Goal: Task Accomplishment & Management: Use online tool/utility

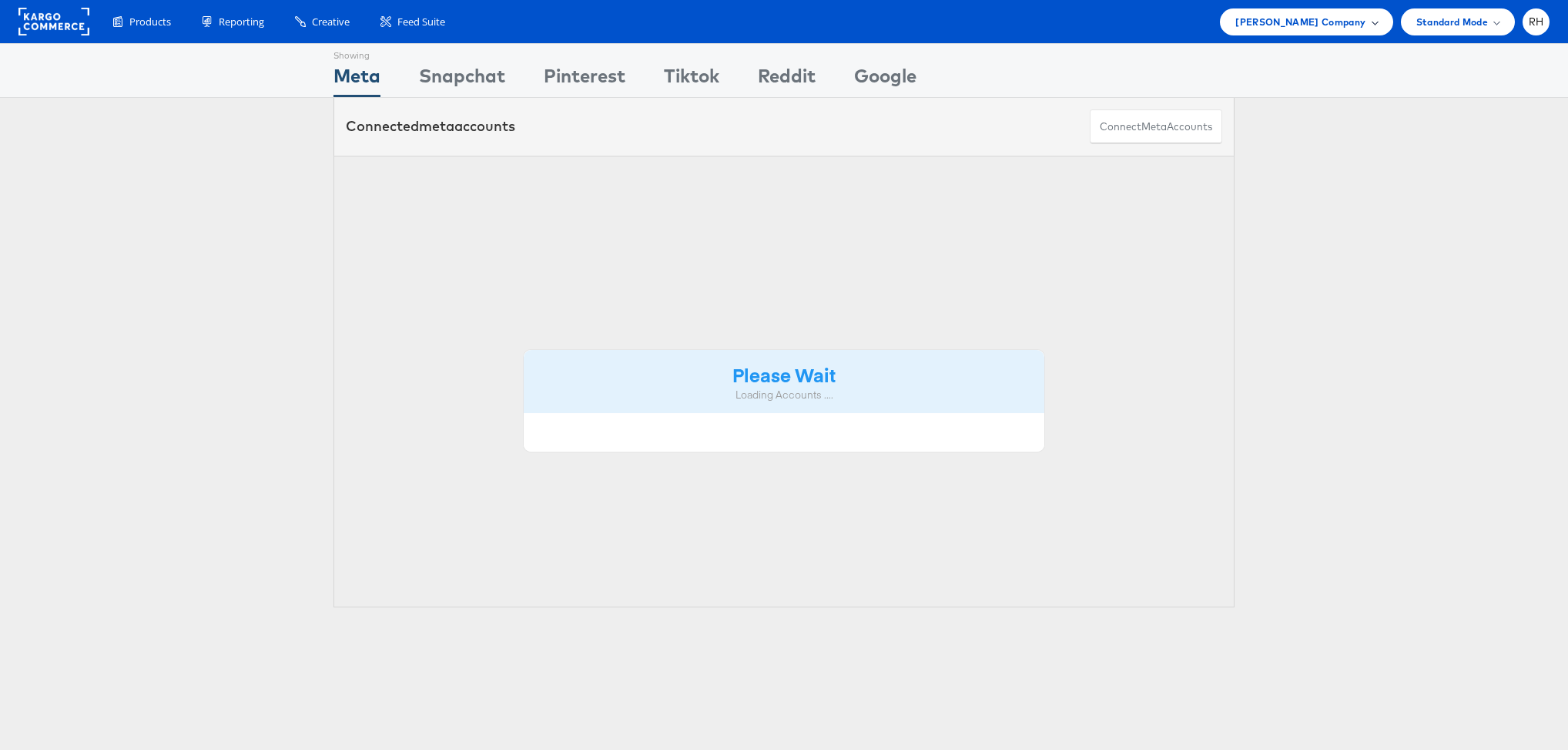
click at [1262, 15] on span "Steve Madden Company" at bounding box center [1300, 22] width 130 height 16
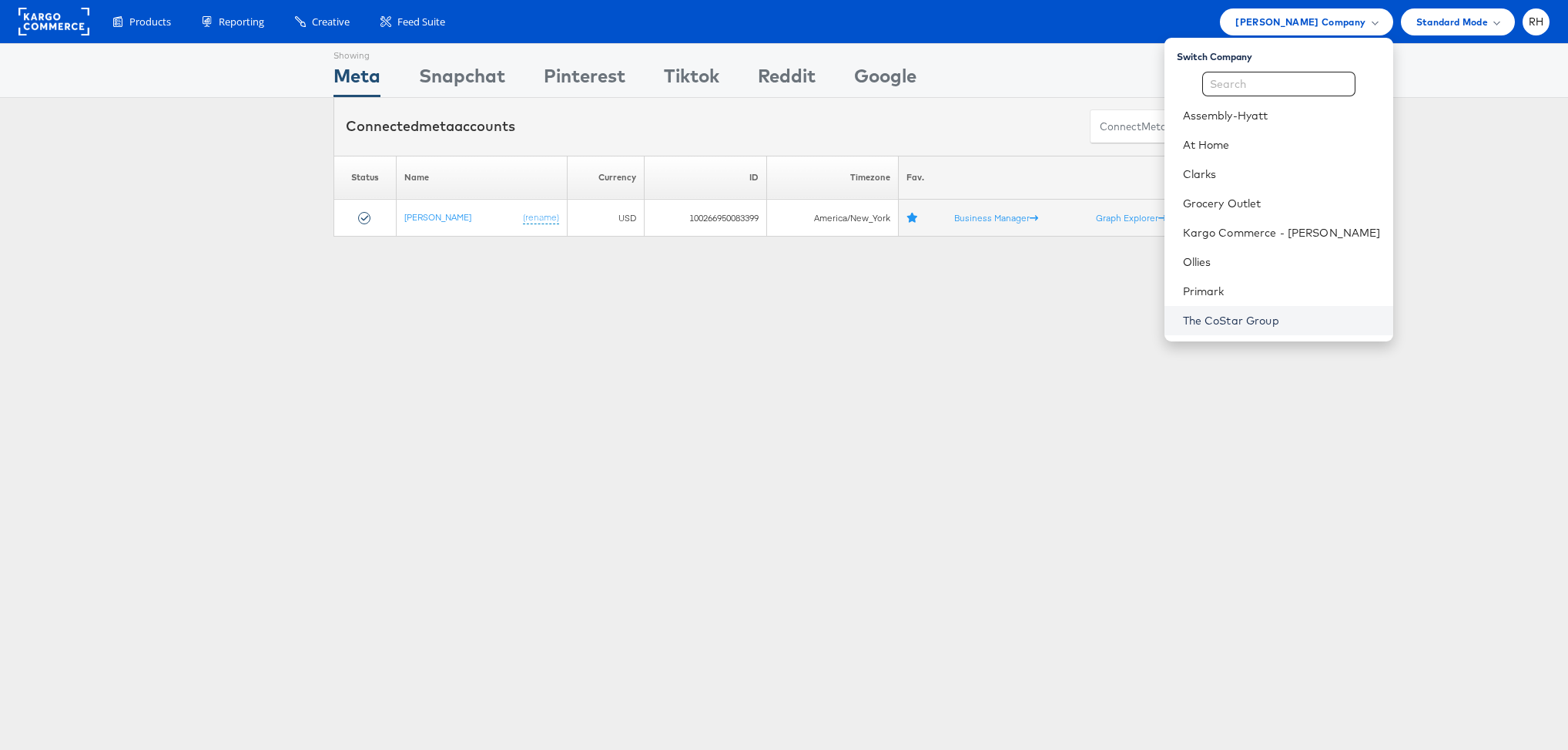
click at [1266, 317] on link "The CoStar Group" at bounding box center [1282, 320] width 198 height 15
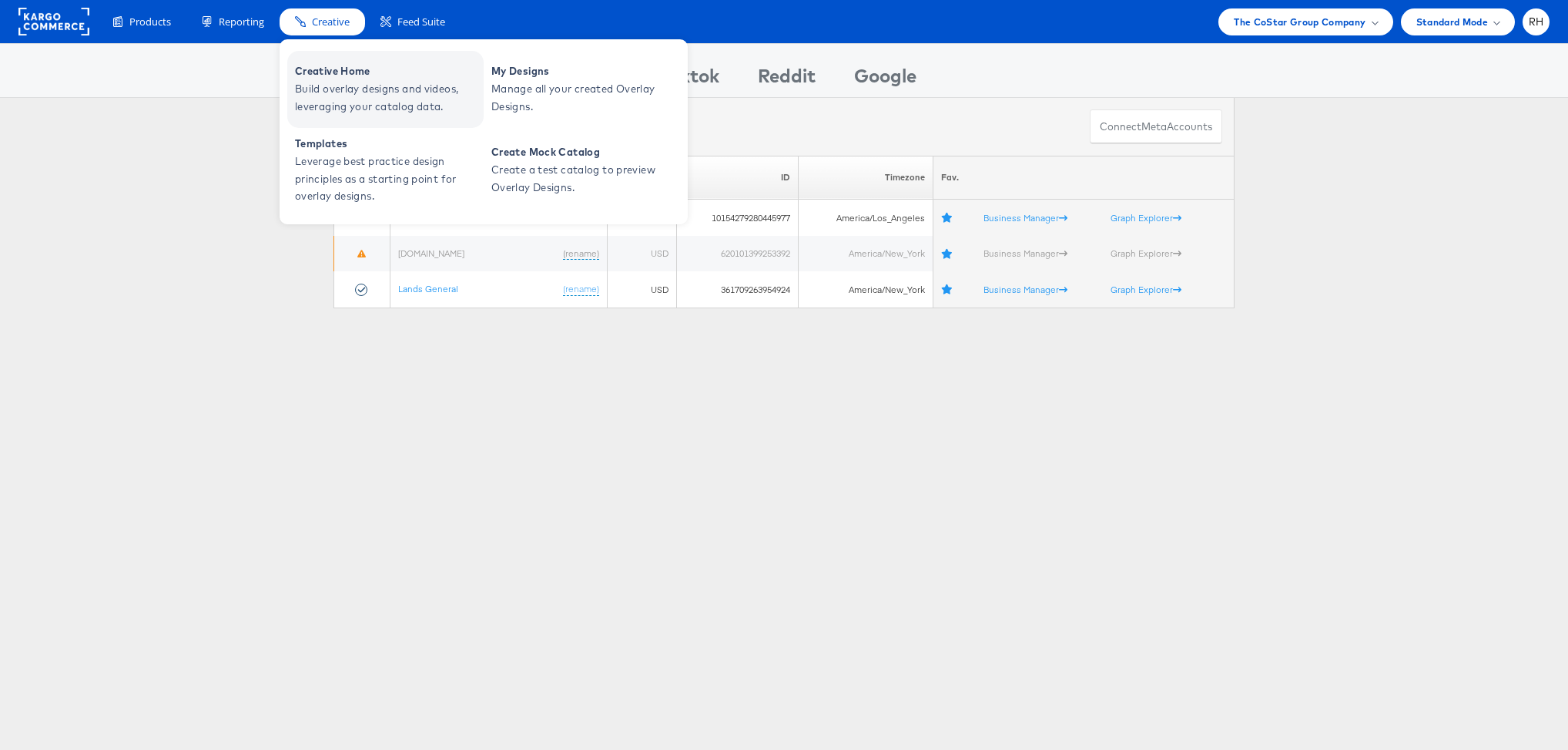
click at [336, 72] on span "Creative Home" at bounding box center [387, 71] width 185 height 18
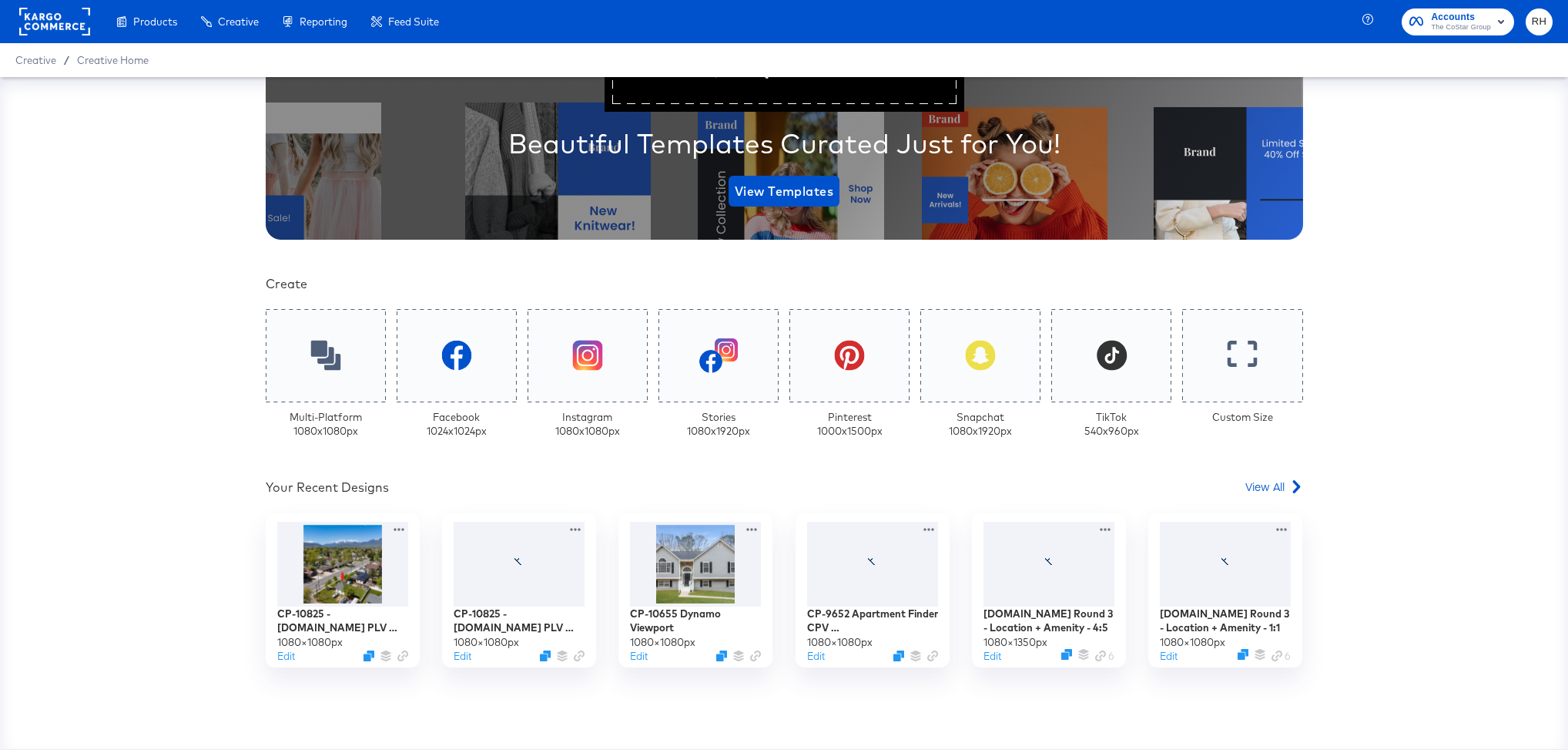
scroll to position [210, 0]
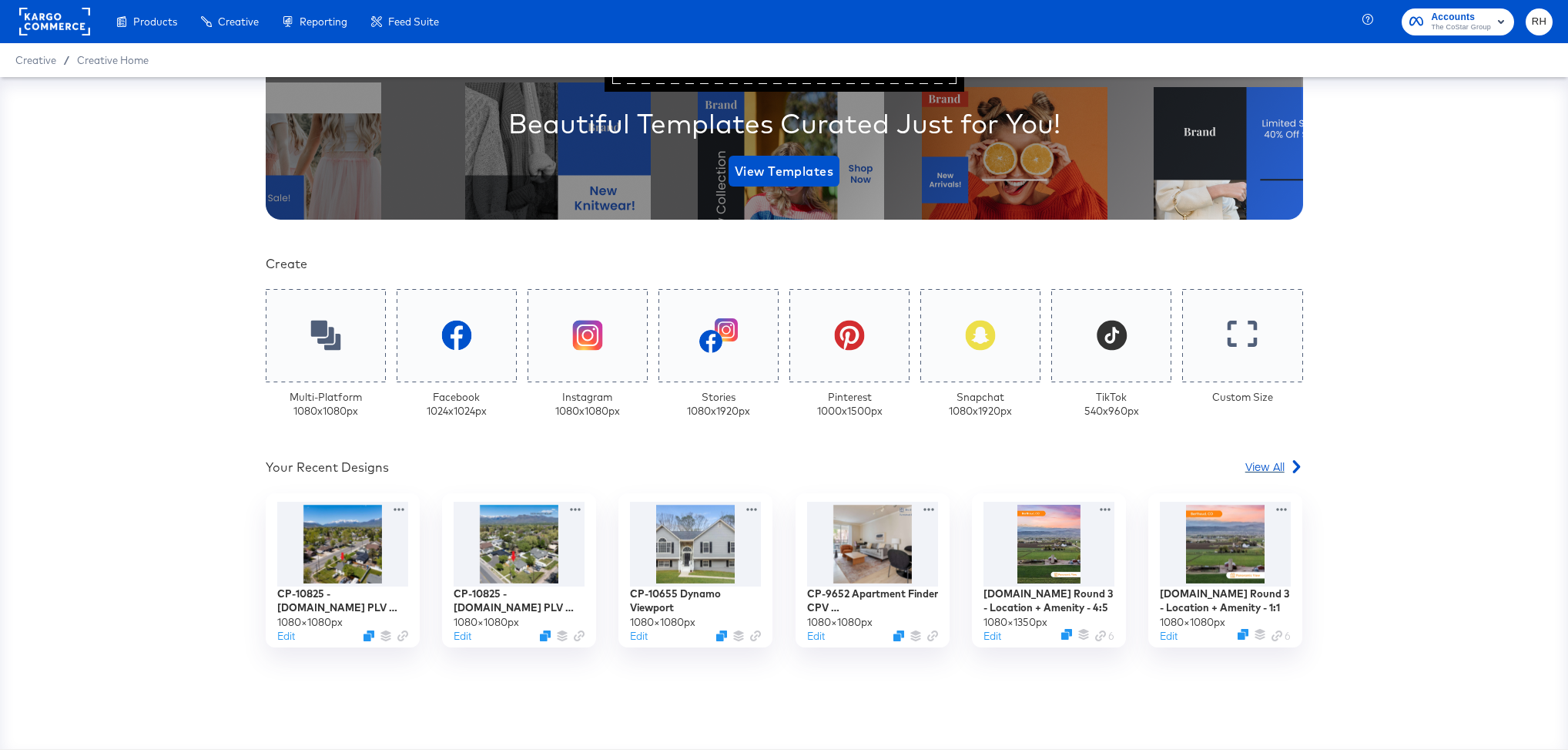
click at [1252, 469] on span "View All" at bounding box center [1265, 465] width 39 height 15
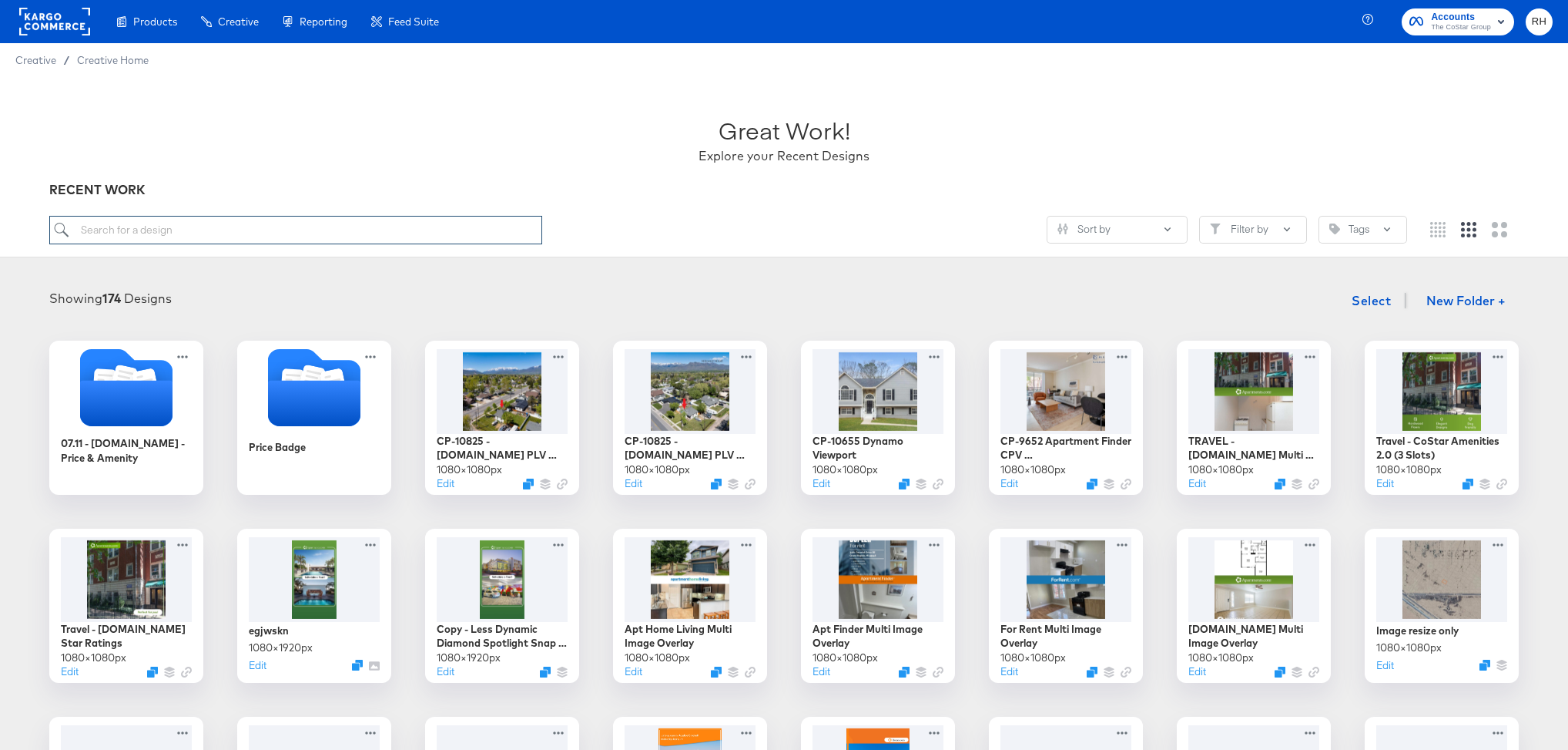
click at [324, 229] on input "search" at bounding box center [296, 229] width 493 height 28
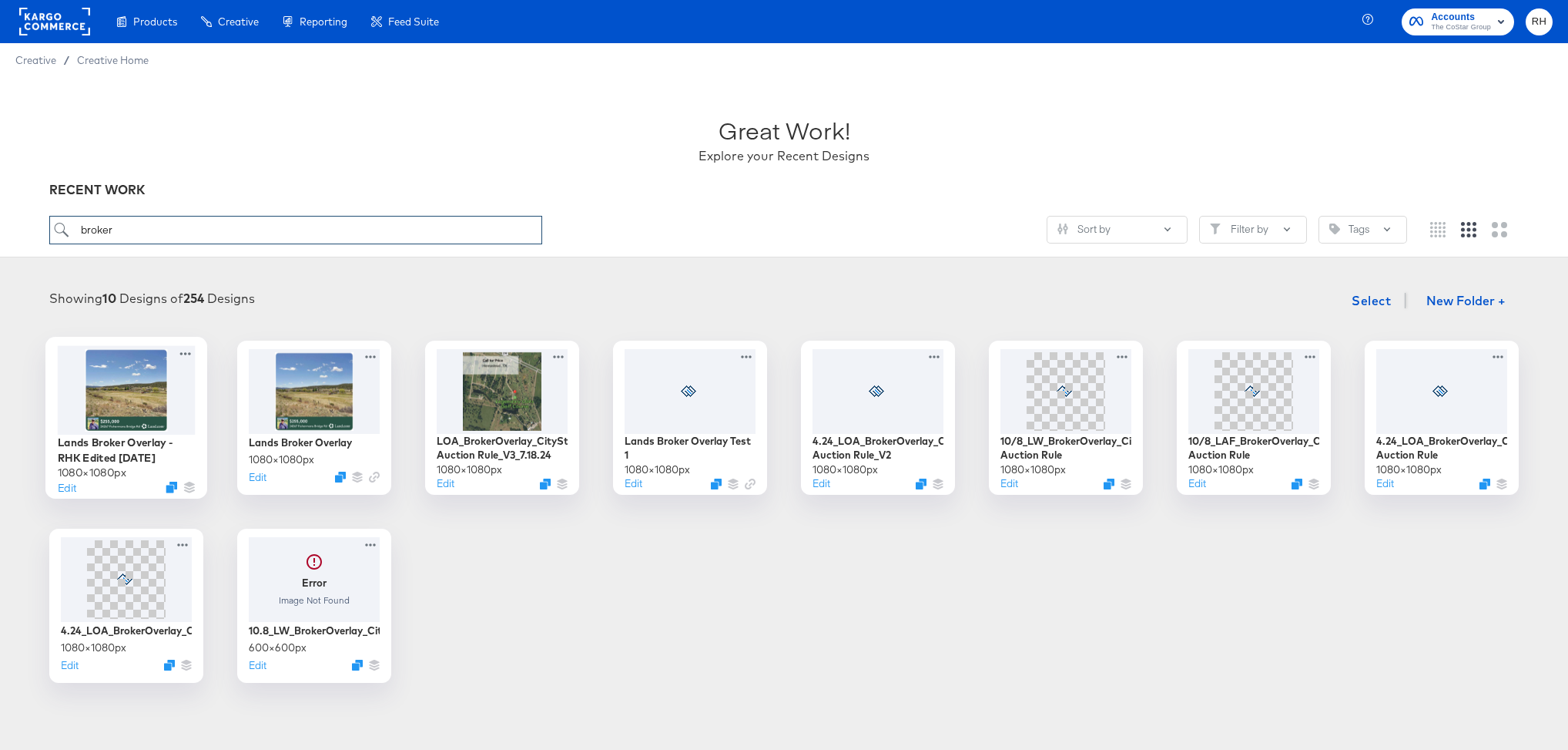
type input "broker"
click at [125, 411] on div at bounding box center [126, 389] width 138 height 88
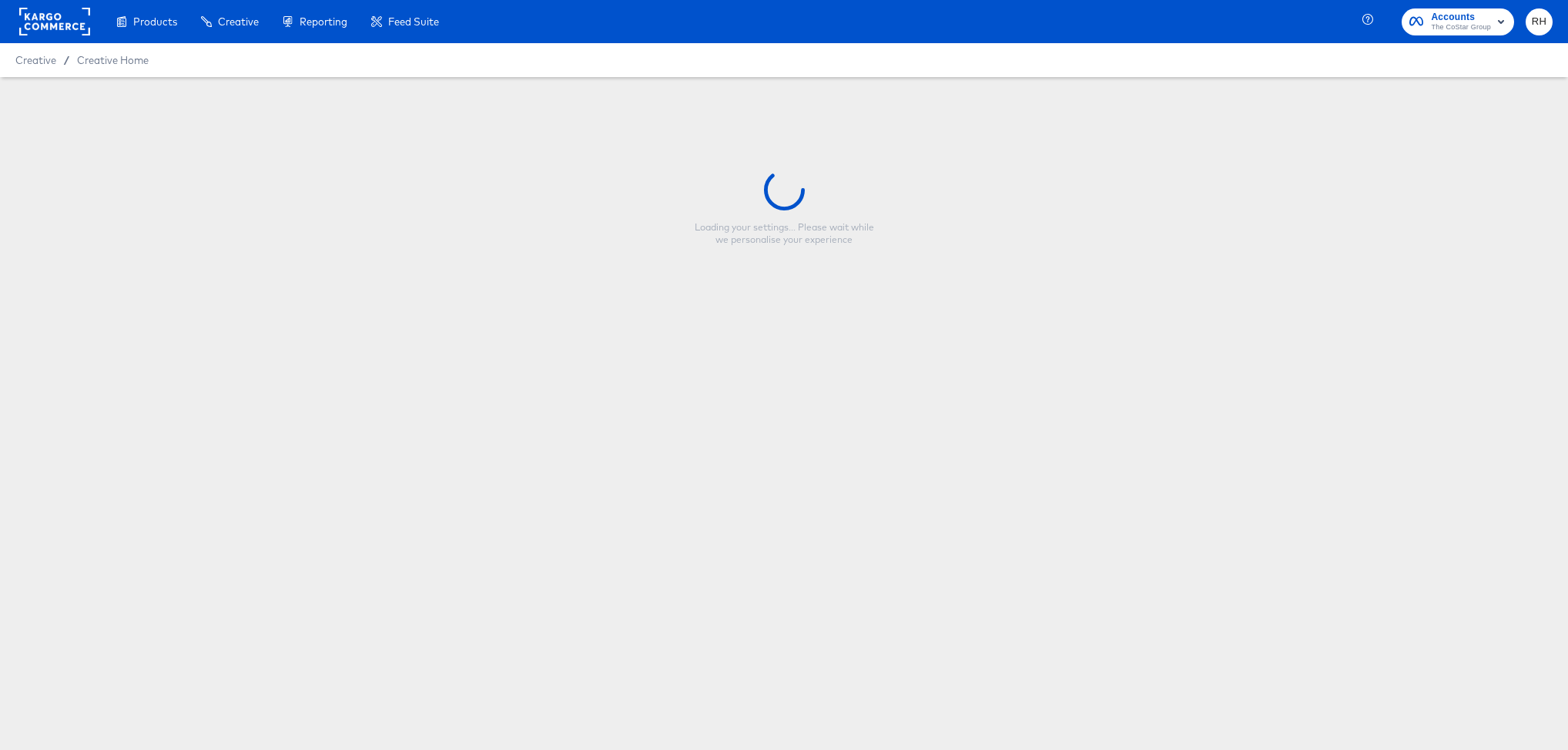
type input "Lands Broker Overlay - RHK Edited [DATE]"
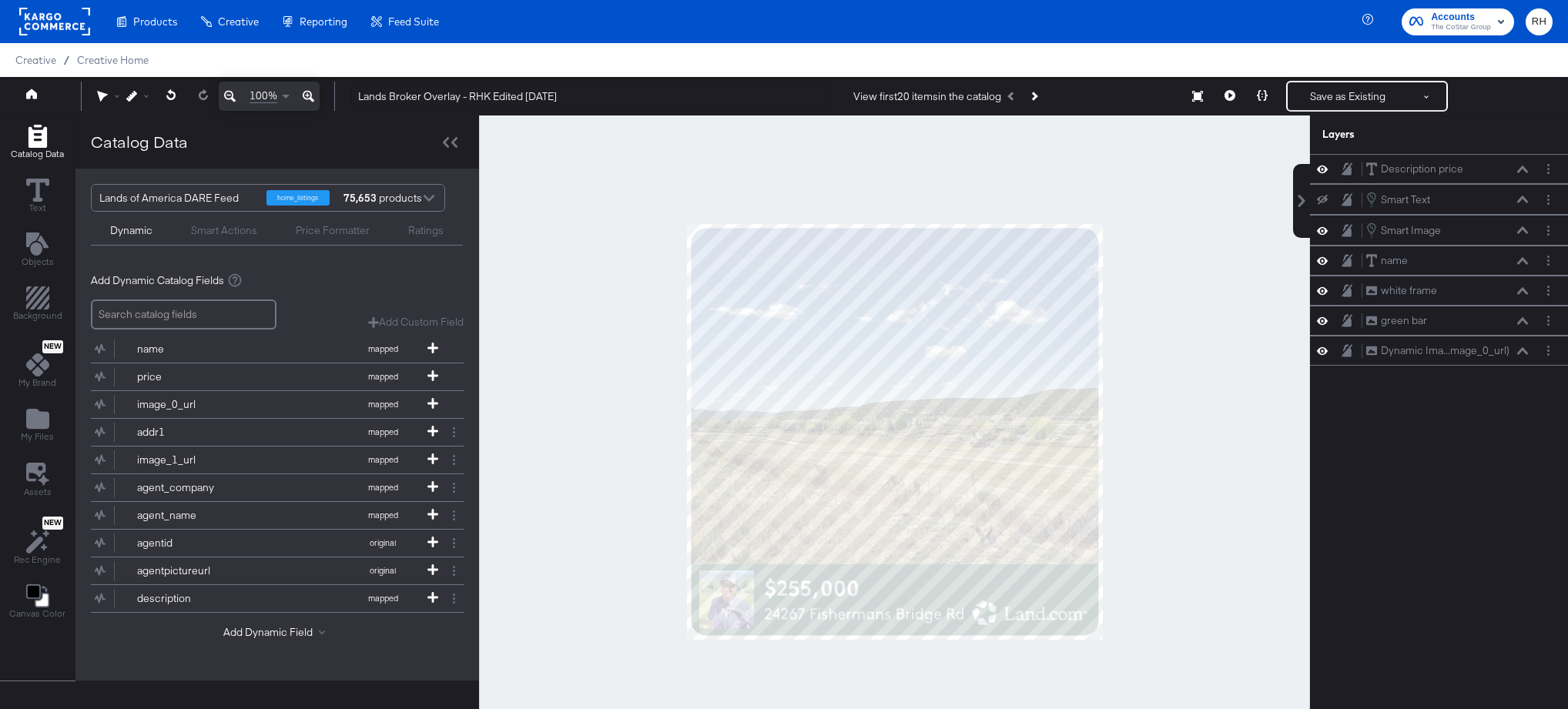
click at [1157, 626] on div at bounding box center [894, 432] width 831 height 633
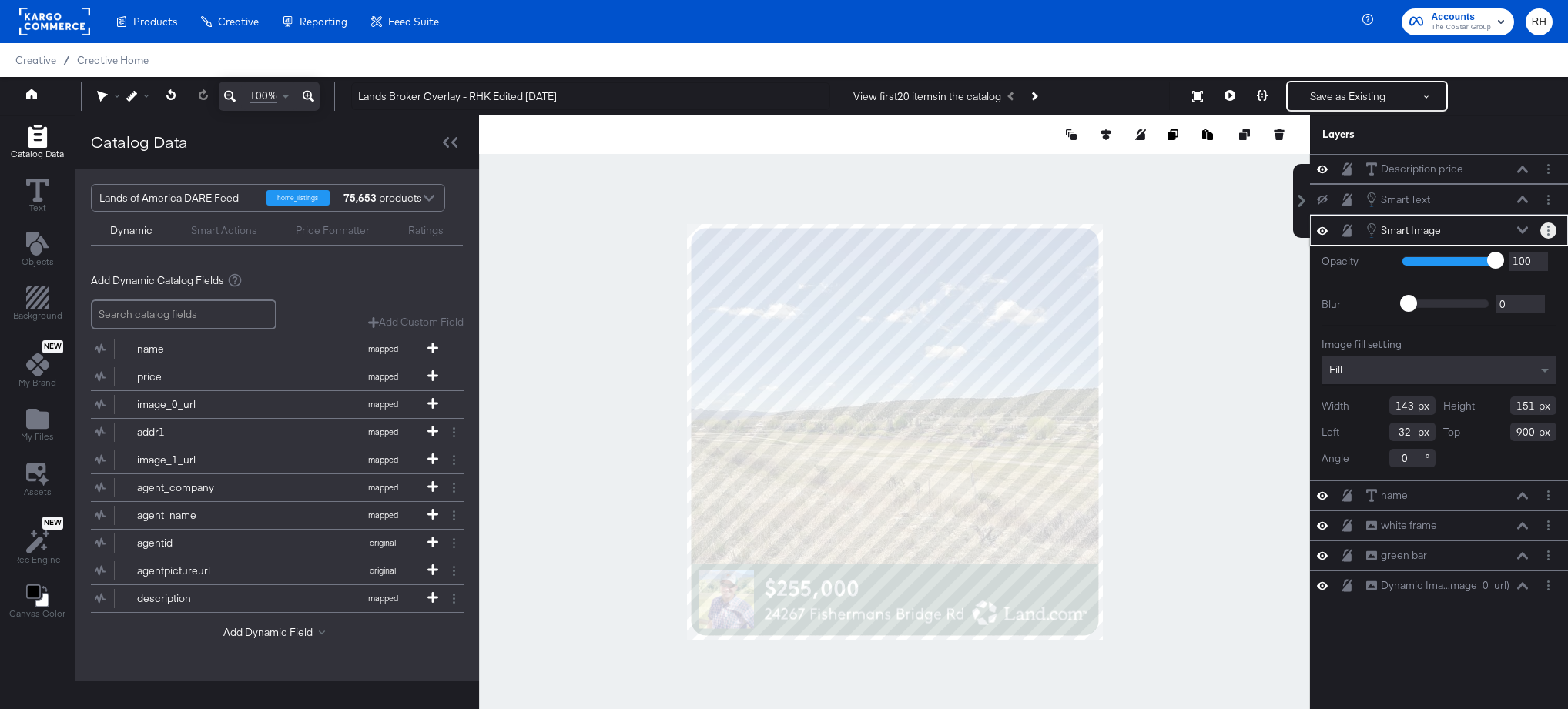
click at [1549, 232] on icon "Layer Options" at bounding box center [1548, 230] width 2 height 10
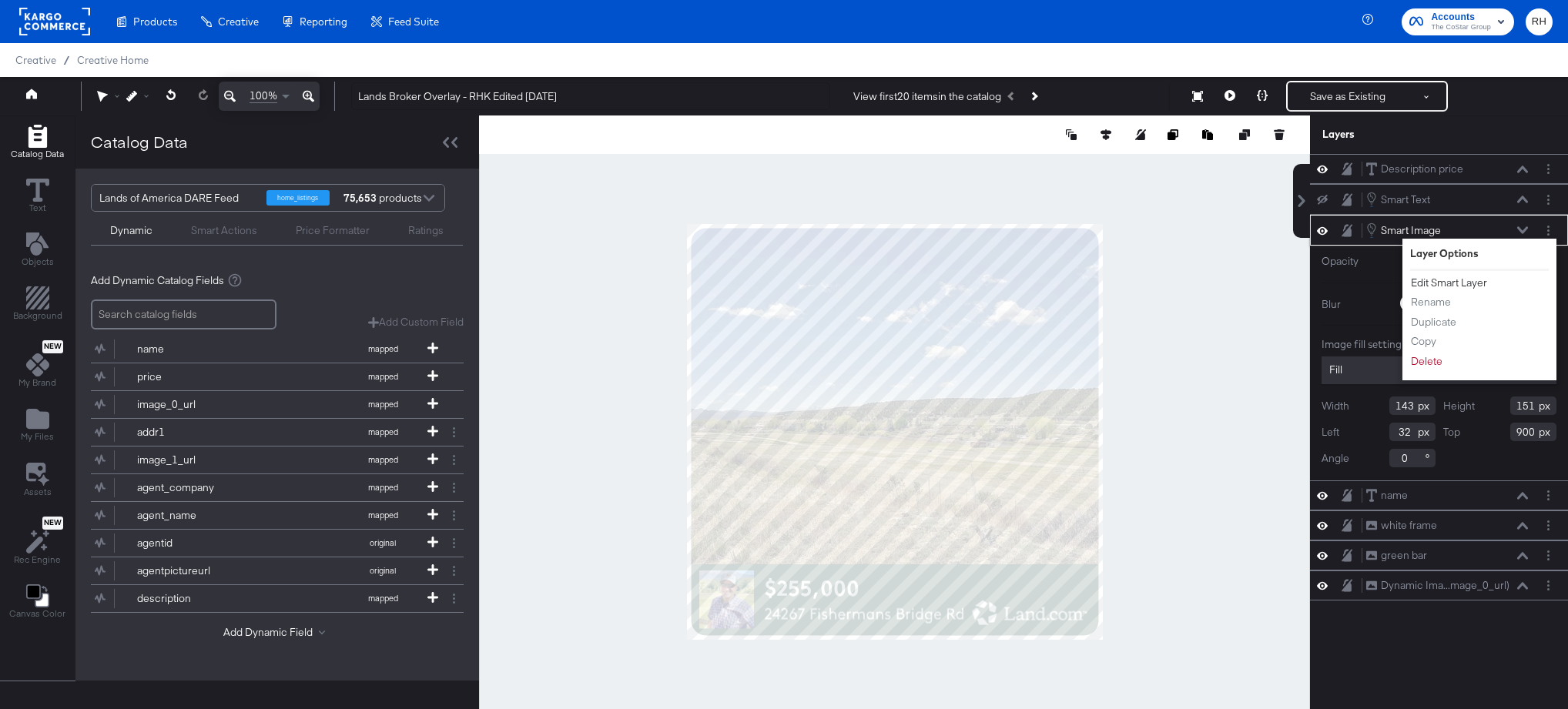
click at [1463, 277] on button "Edit Smart Layer" at bounding box center [1449, 283] width 78 height 16
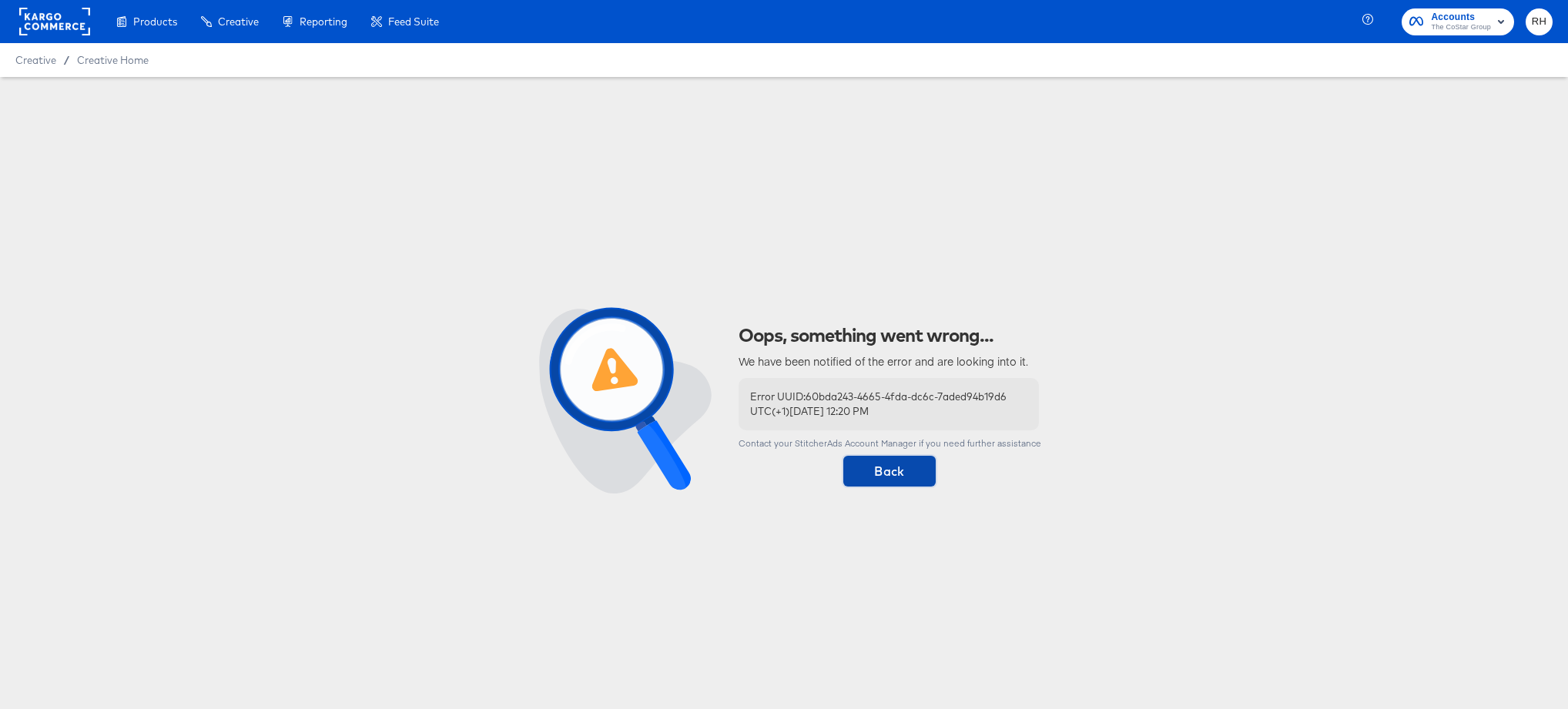
click at [891, 475] on span "Back" at bounding box center [889, 471] width 80 height 22
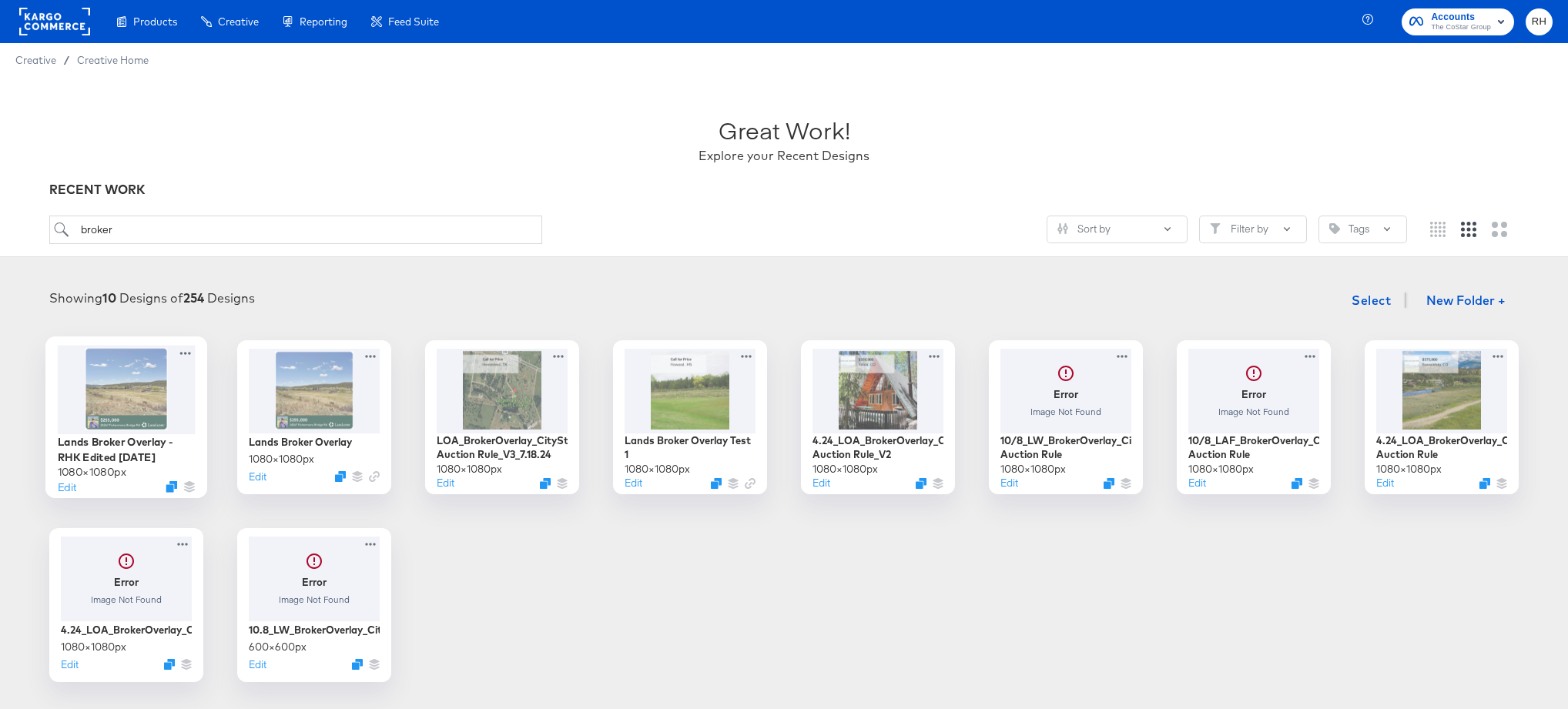
click at [117, 410] on div at bounding box center [126, 389] width 138 height 88
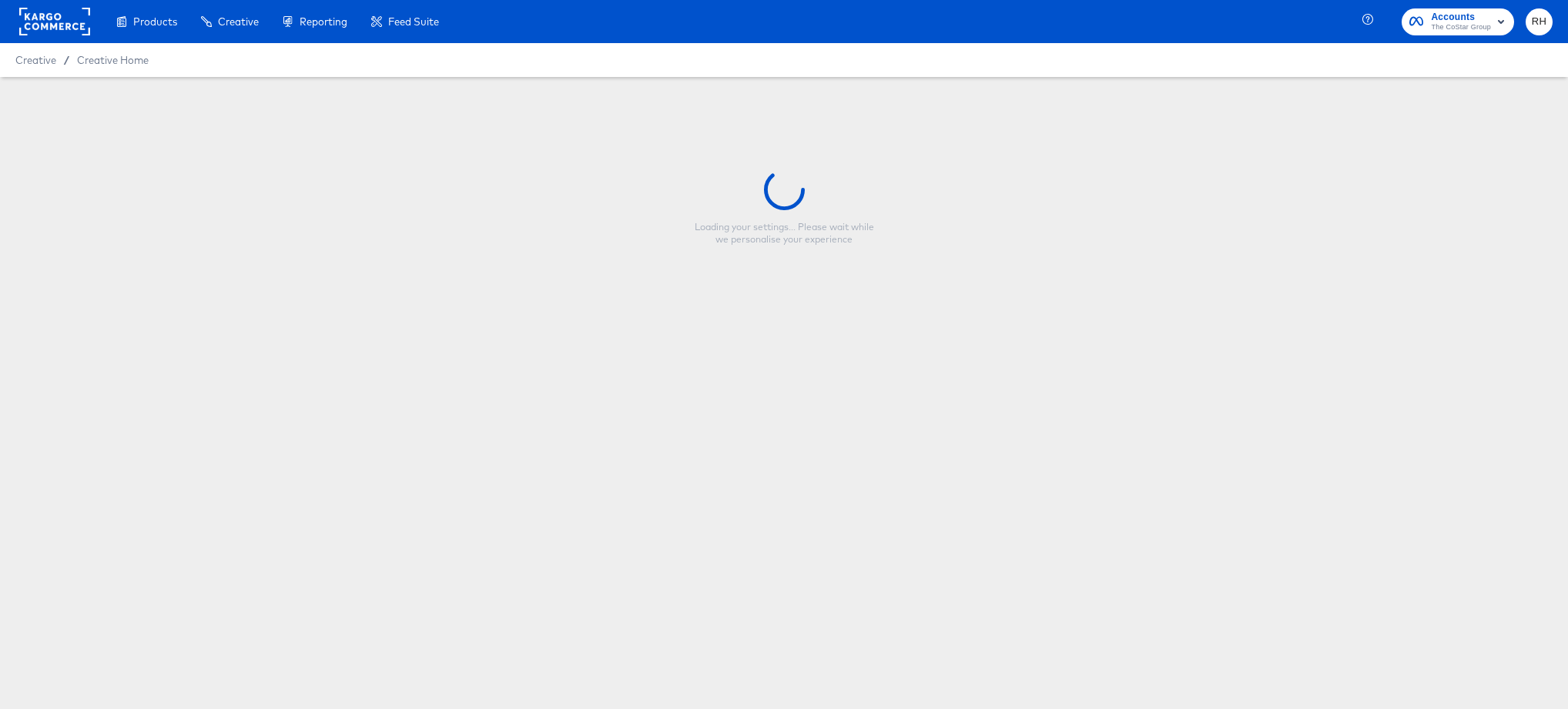
type input "Lands Broker Overlay - RHK Edited [DATE]"
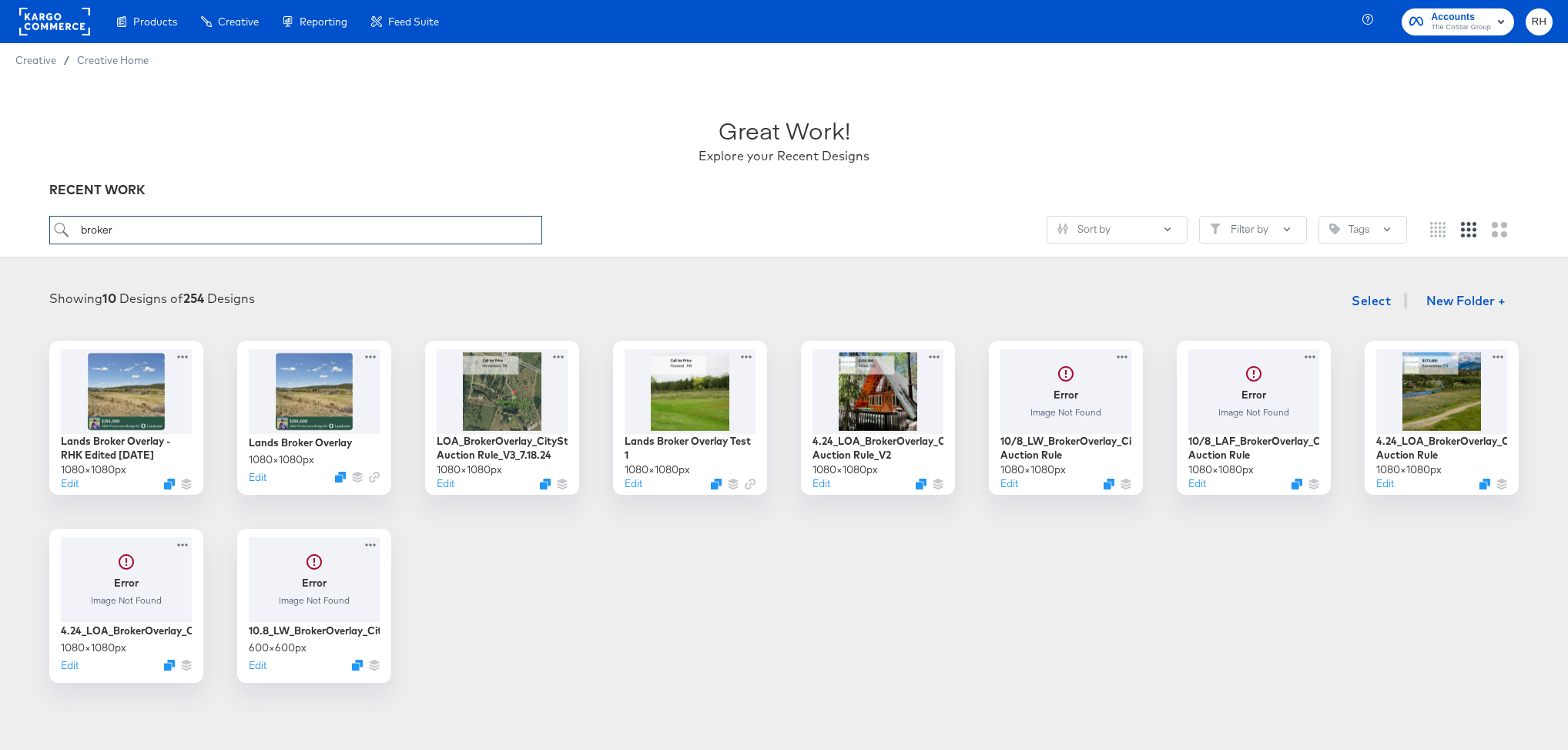
drag, startPoint x: 173, startPoint y: 225, endPoint x: -16, endPoint y: 225, distance: 189.0
click at [0, 225] on html "Products Creative Reporting Feed Suite Accounts The CoStar Group RH Creative / …" at bounding box center [784, 375] width 1568 height 750
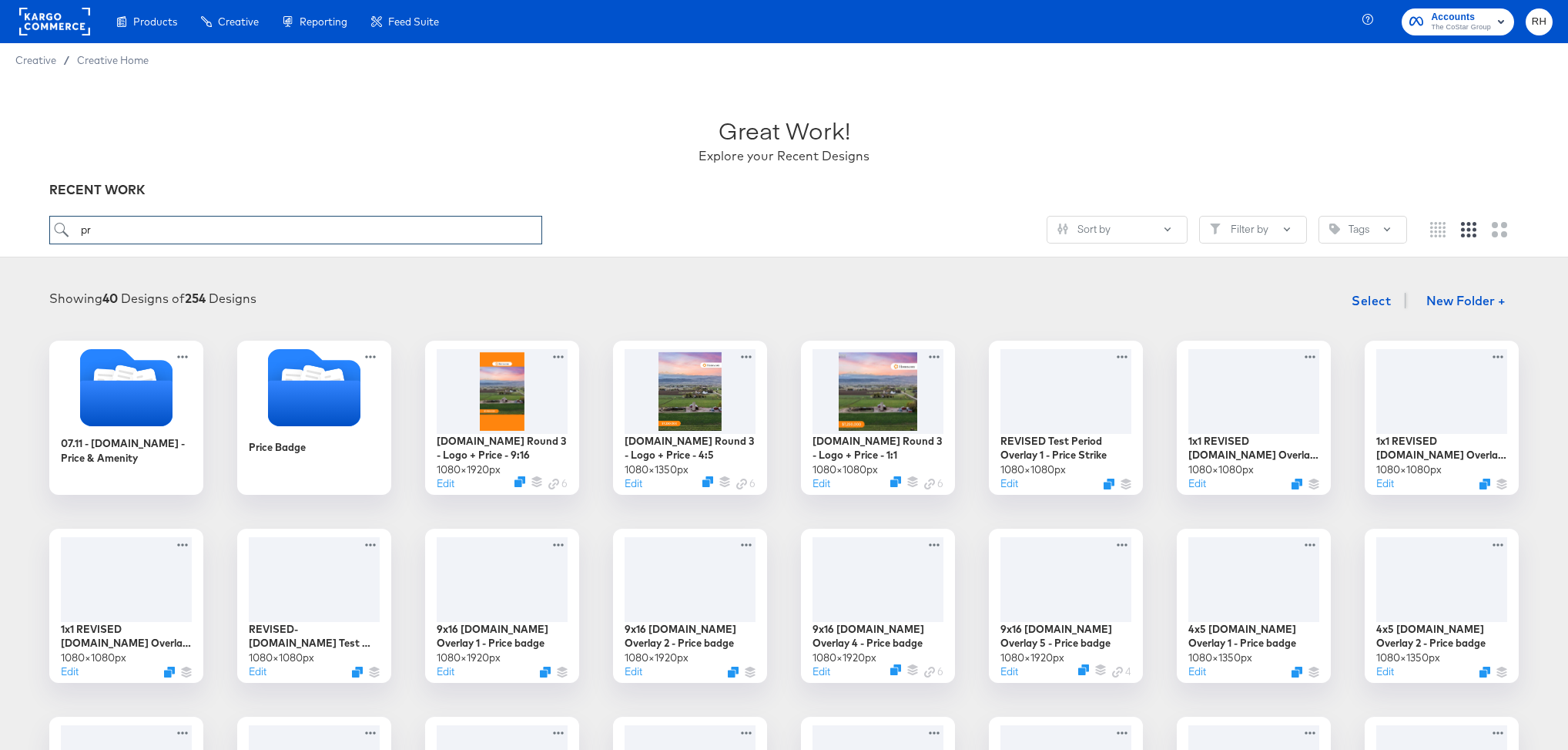
type input "p"
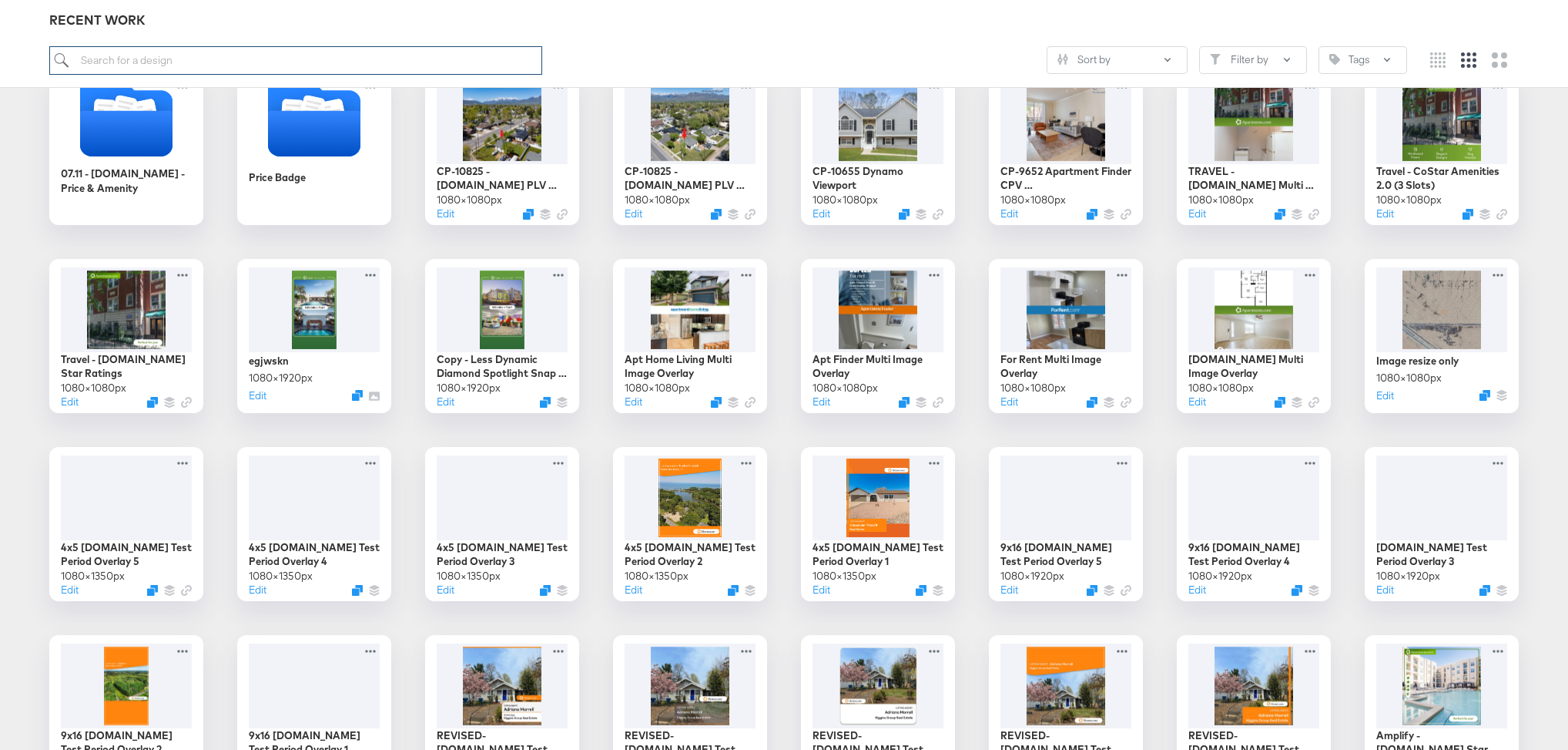
scroll to position [269, 0]
click at [1495, 66] on icon "Large grid" at bounding box center [1499, 60] width 15 height 15
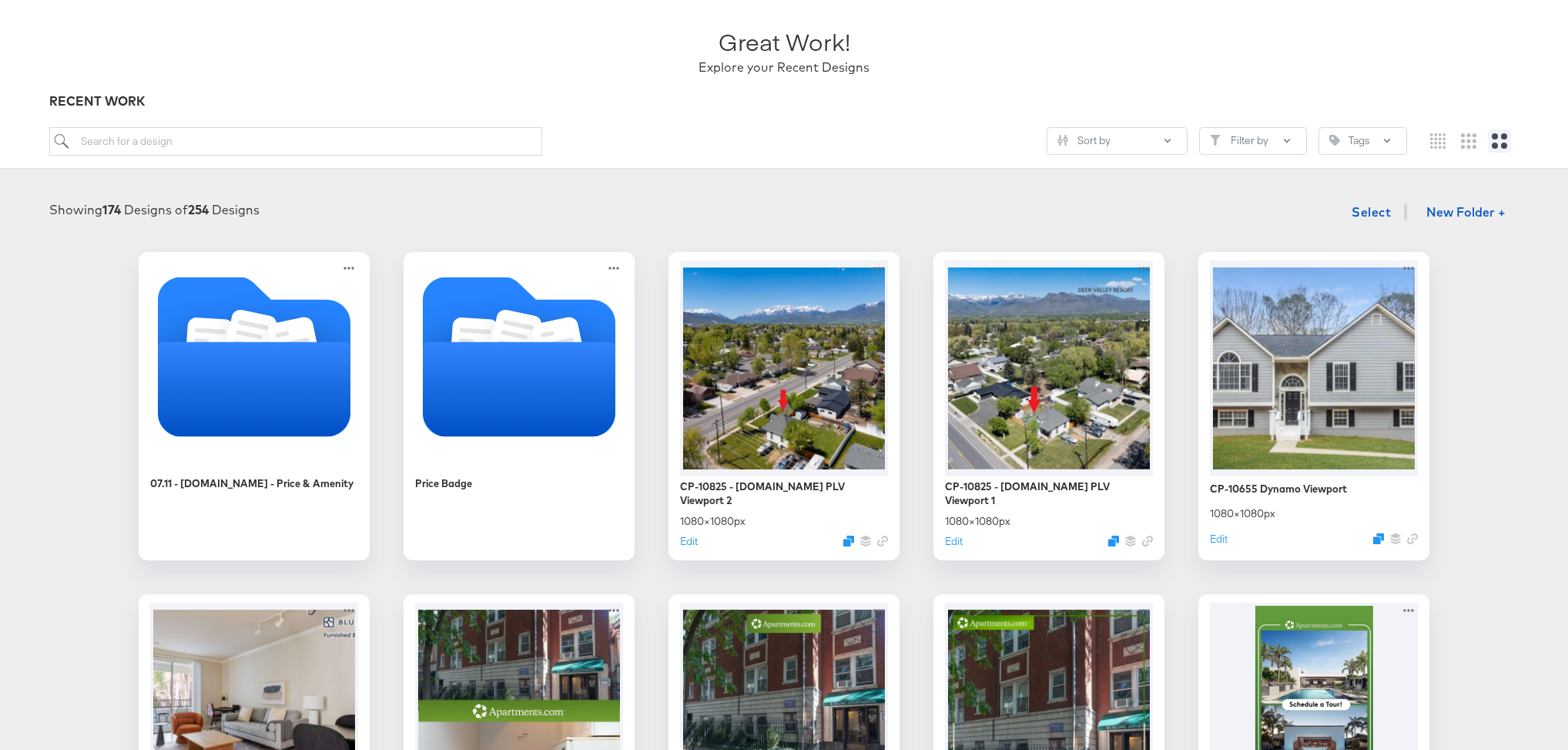
scroll to position [0, 0]
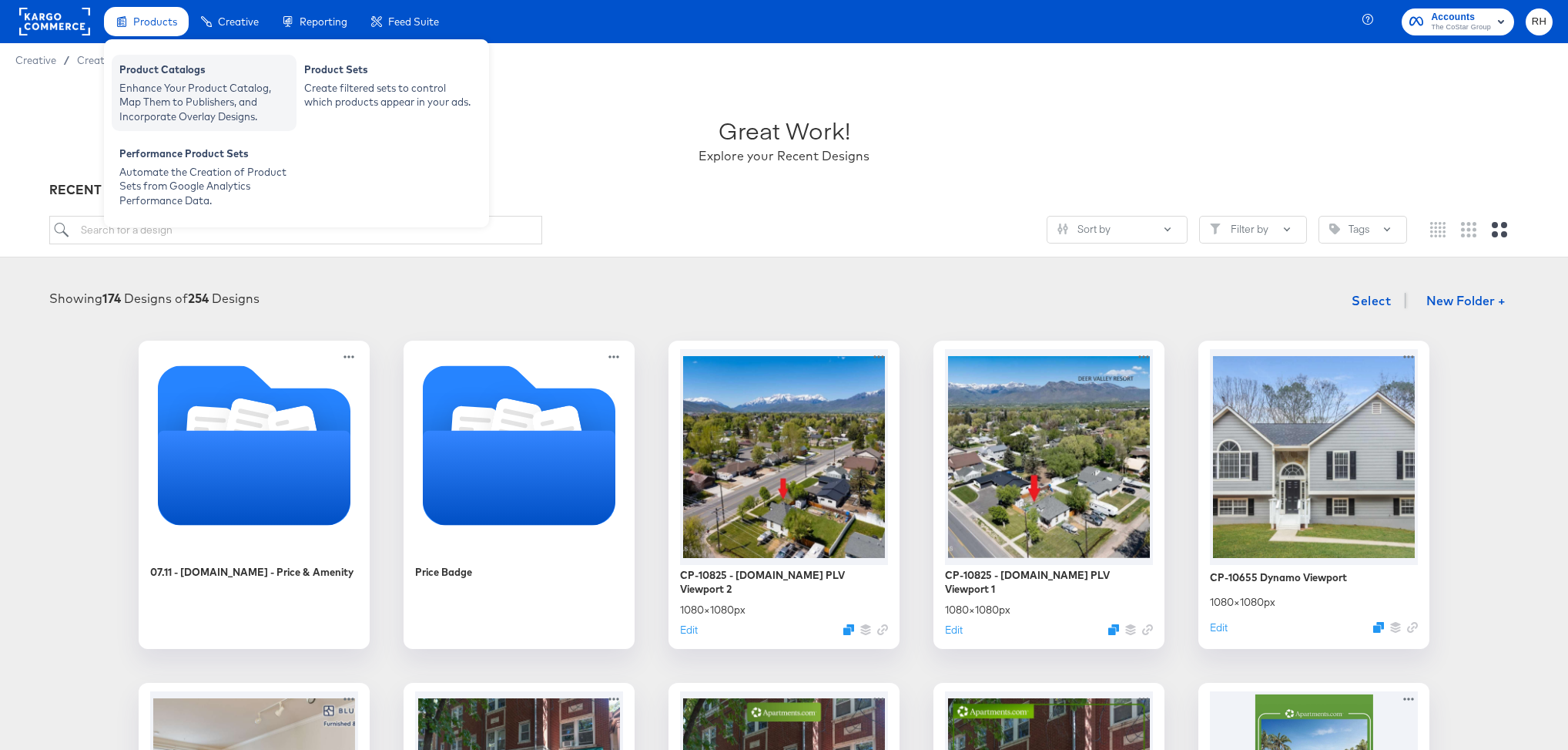
click at [156, 77] on div "Product Catalogs" at bounding box center [203, 71] width 169 height 19
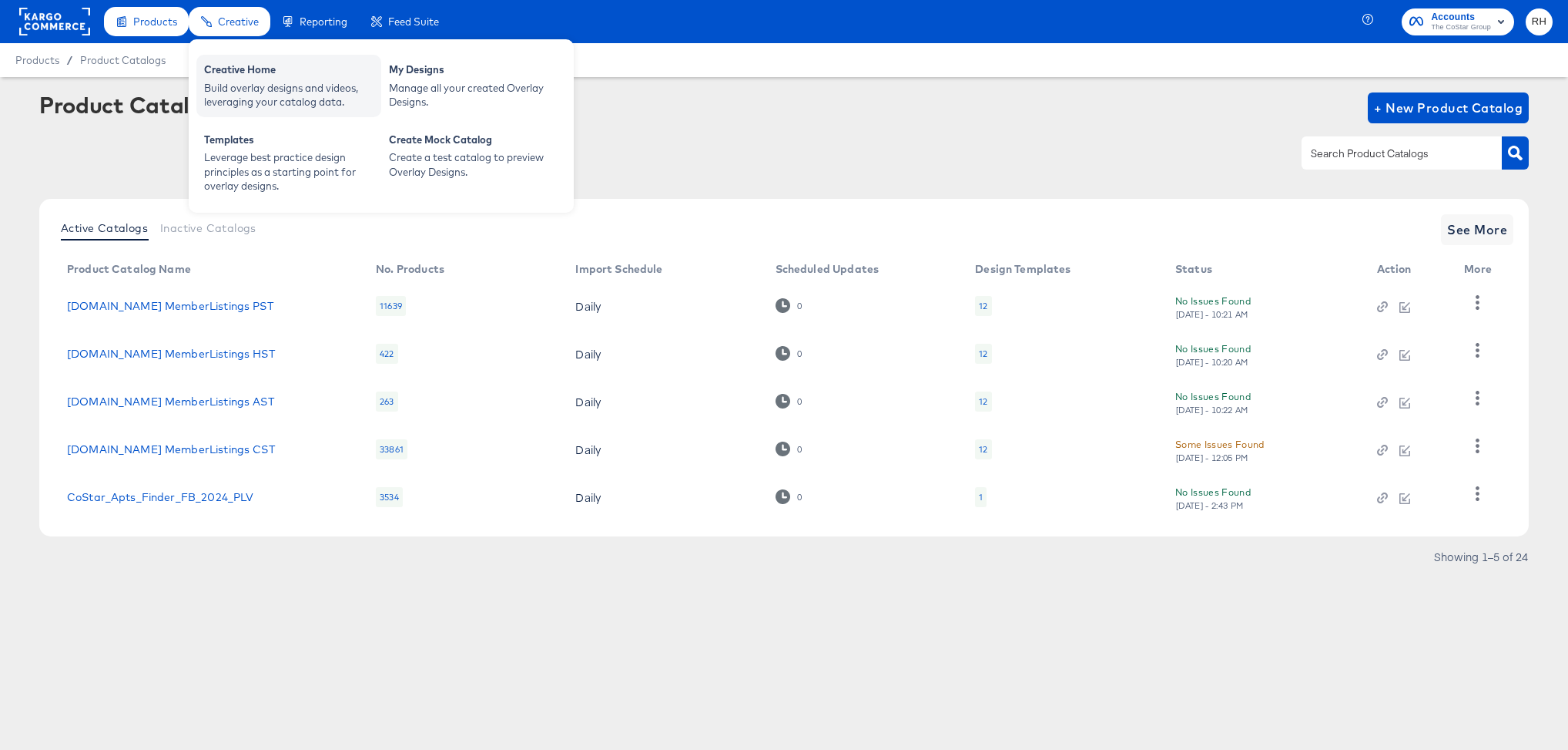
click at [209, 73] on div "Creative Home" at bounding box center [288, 71] width 169 height 19
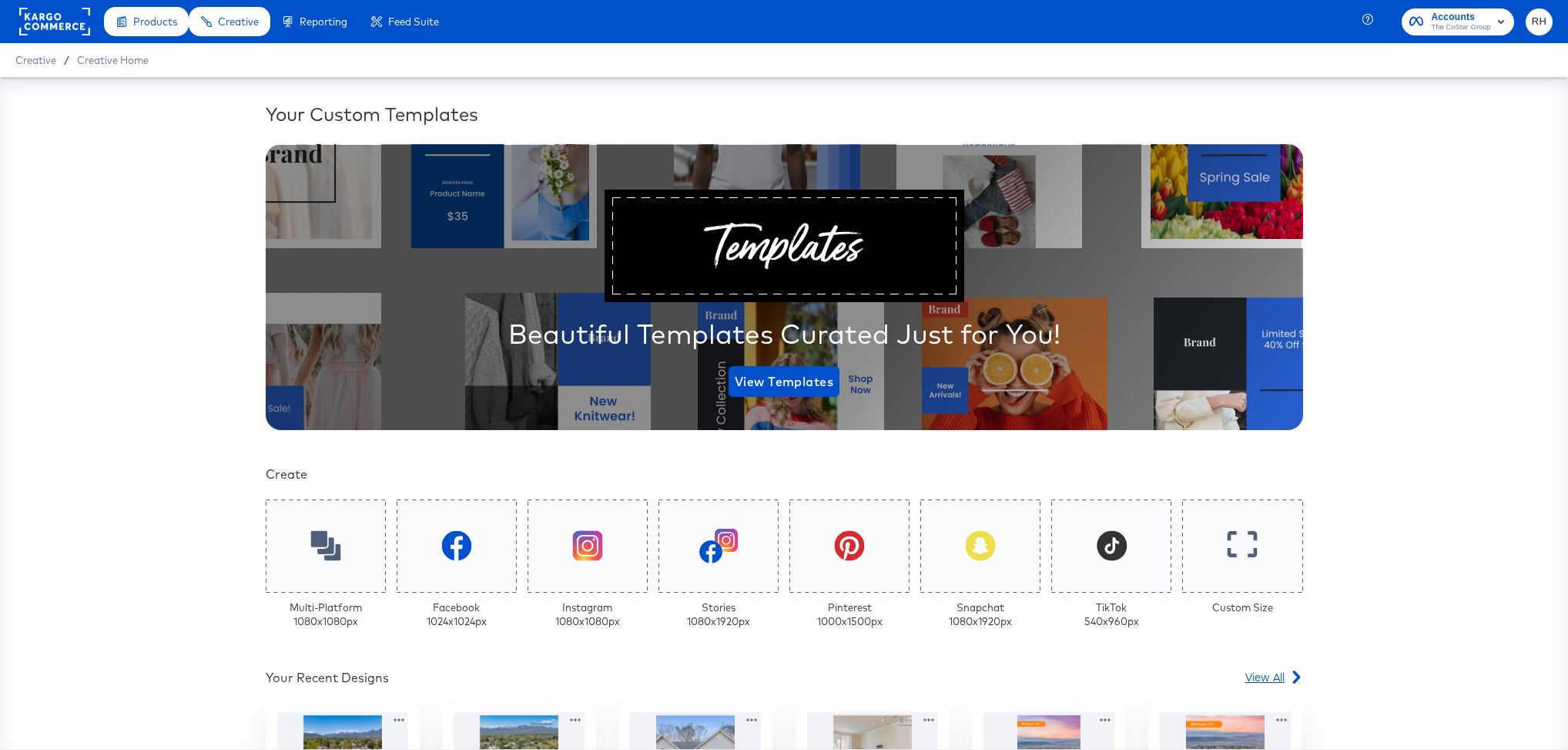
click at [1262, 679] on span "View All" at bounding box center [1265, 676] width 39 height 15
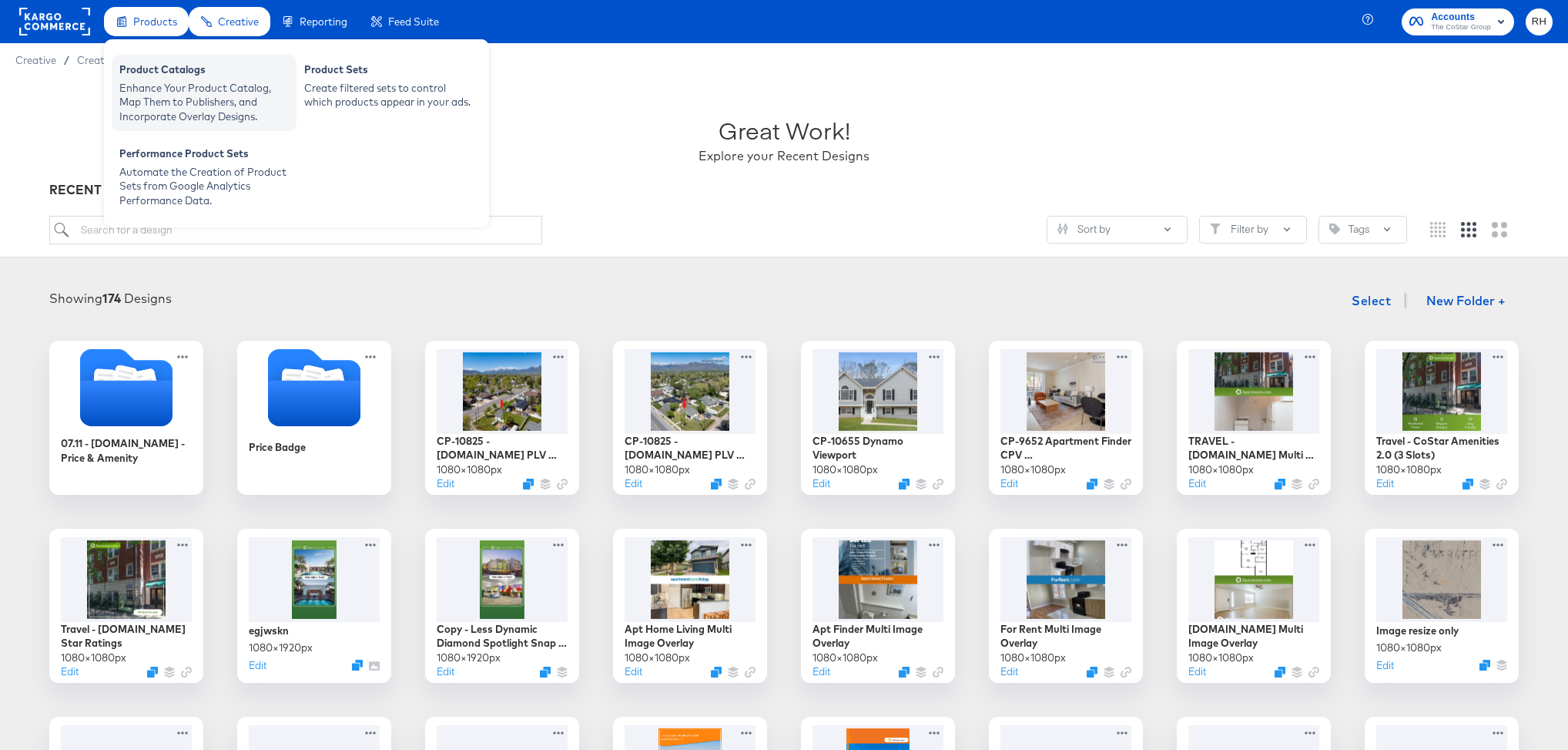
click at [160, 95] on div "Enhance Your Product Catalog, Map Them to Publishers, and Incorporate Overlay D…" at bounding box center [203, 102] width 169 height 43
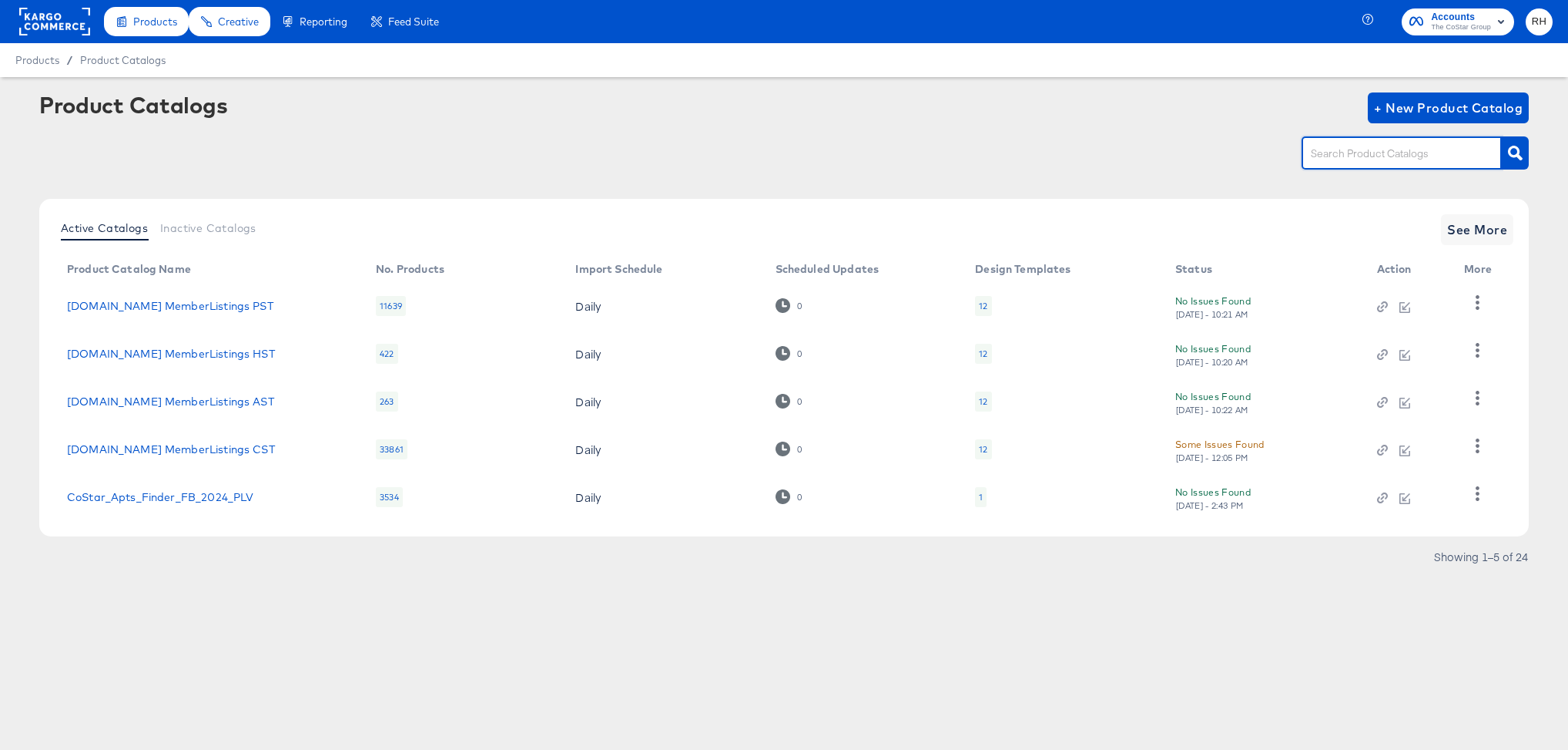
click at [1328, 157] on input "text" at bounding box center [1390, 154] width 164 height 18
type input "homes"
click at [1506, 227] on span "See More" at bounding box center [1477, 229] width 60 height 22
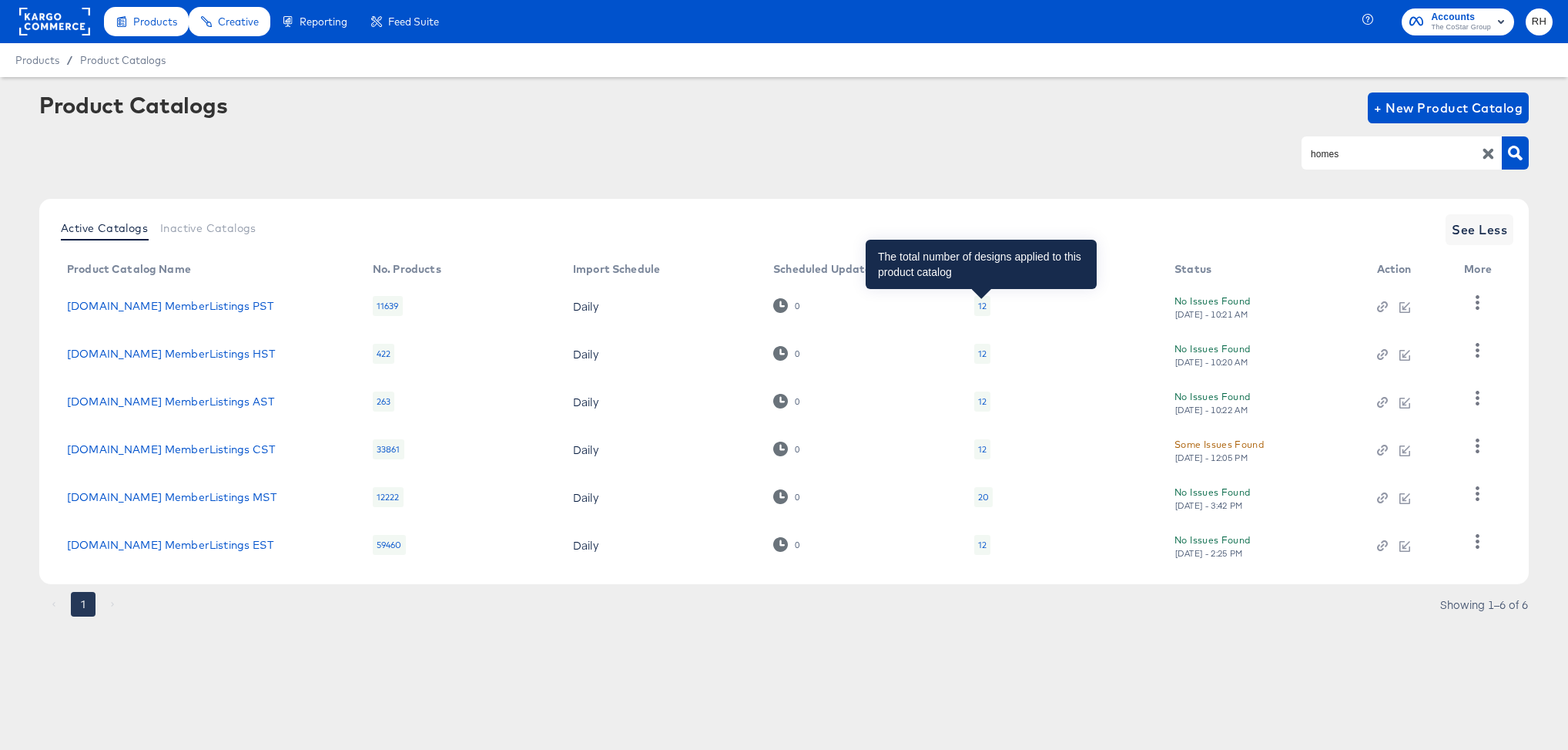
click at [983, 303] on div "12" at bounding box center [982, 306] width 8 height 12
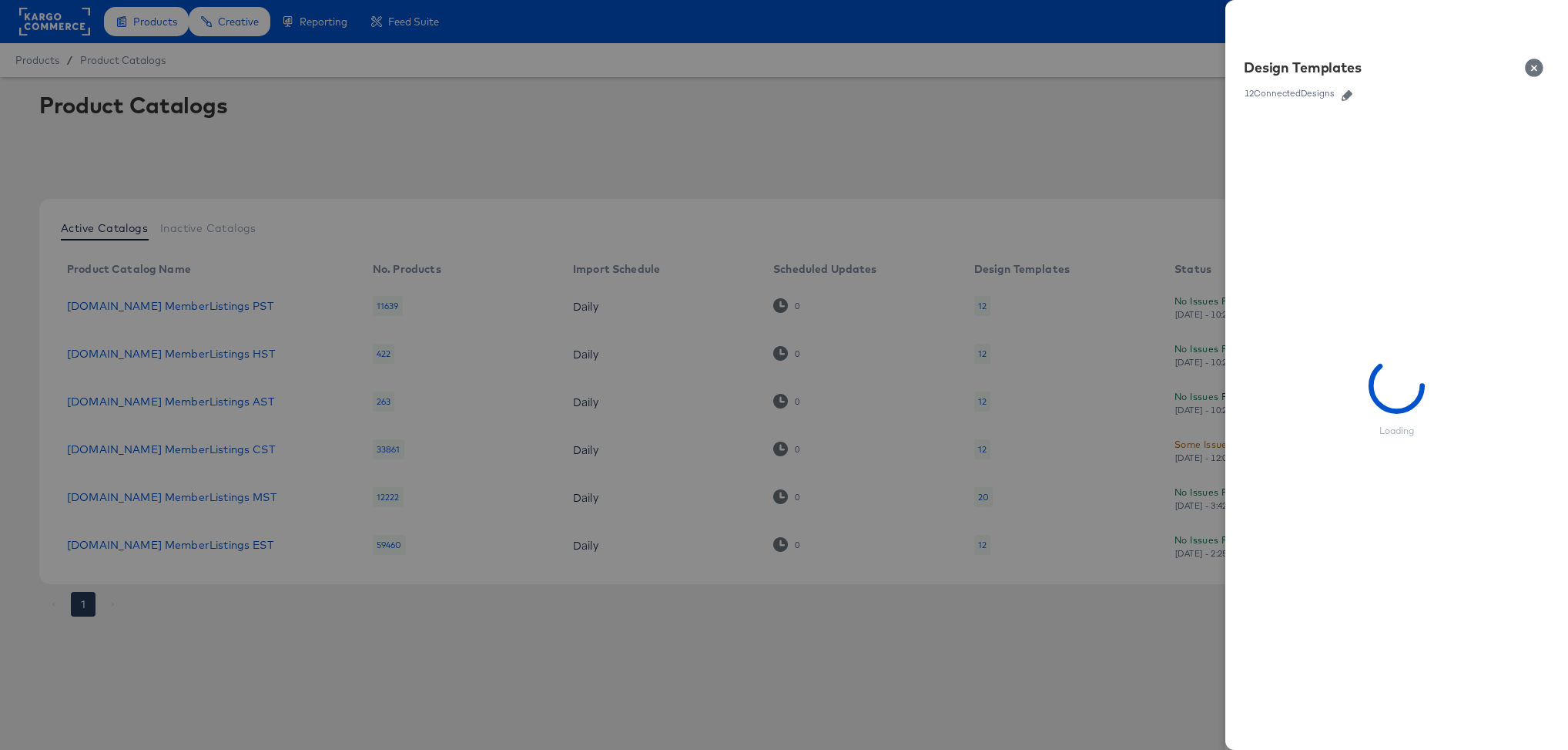
click at [1350, 94] on icon "button" at bounding box center [1346, 95] width 11 height 11
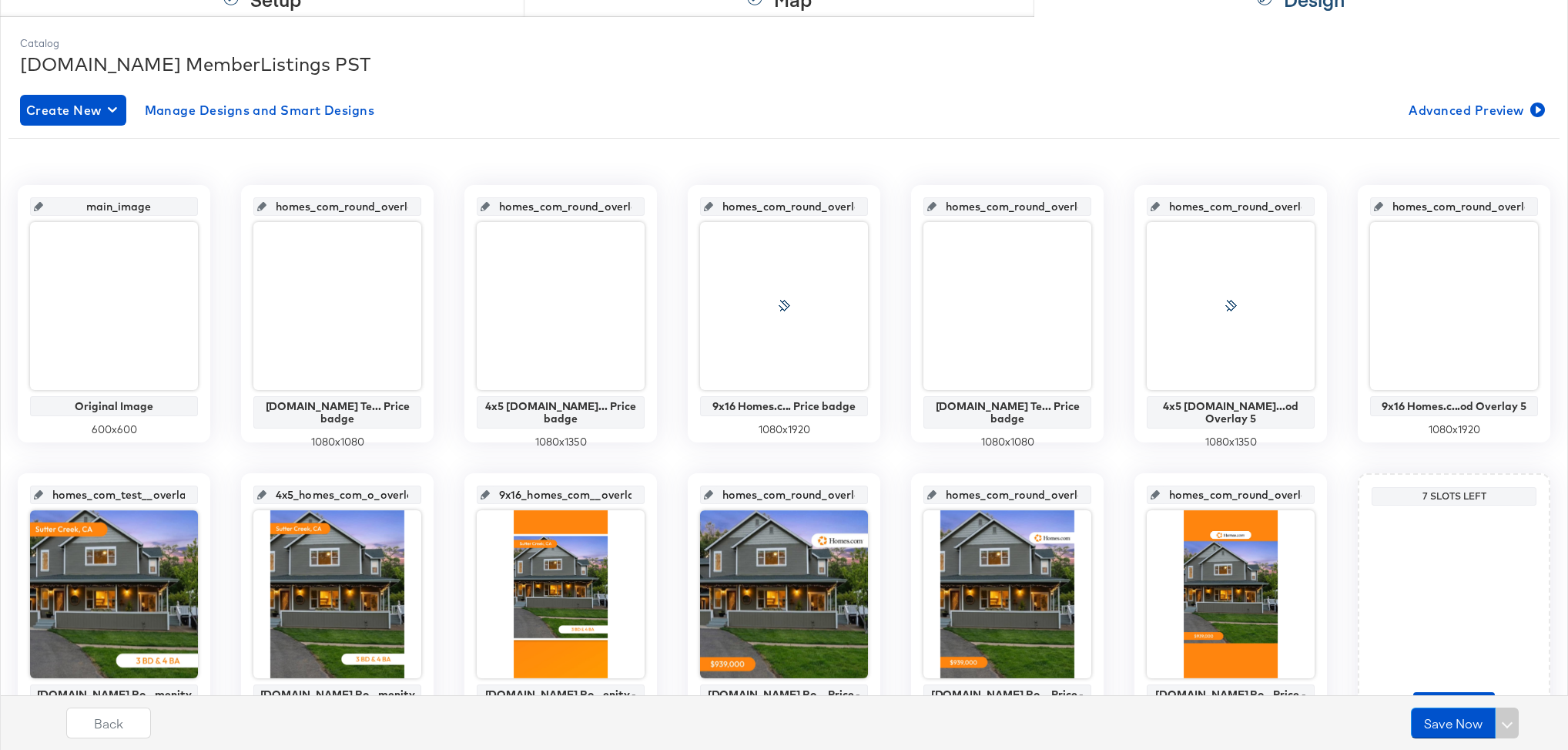
scroll to position [183, 0]
